Goal: Information Seeking & Learning: Learn about a topic

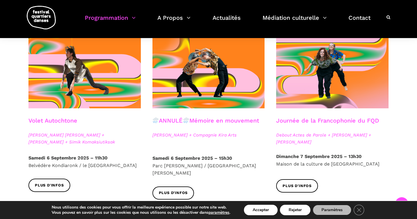
scroll to position [334, 0]
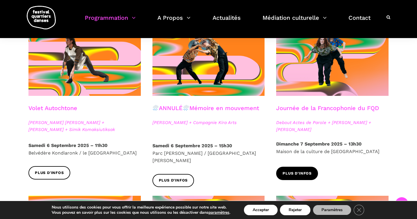
click at [288, 171] on span "Plus d'infos" at bounding box center [297, 174] width 29 height 6
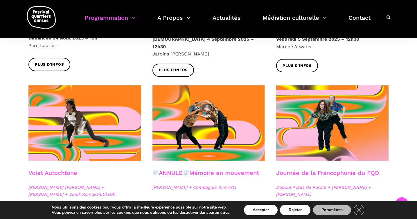
scroll to position [248, 0]
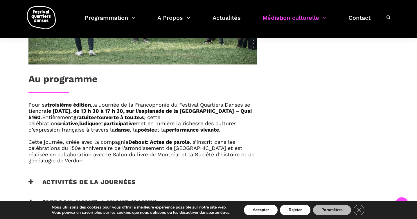
scroll to position [383, 0]
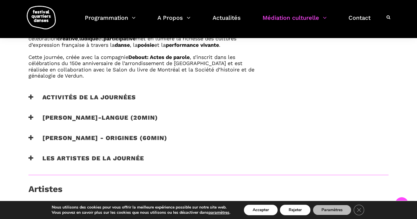
click at [32, 138] on icon at bounding box center [30, 138] width 5 height 6
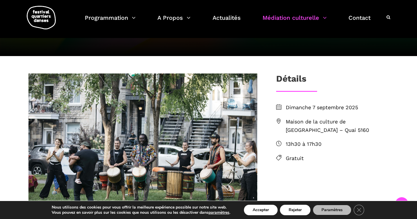
scroll to position [135, 0]
